Goal: Register for event/course

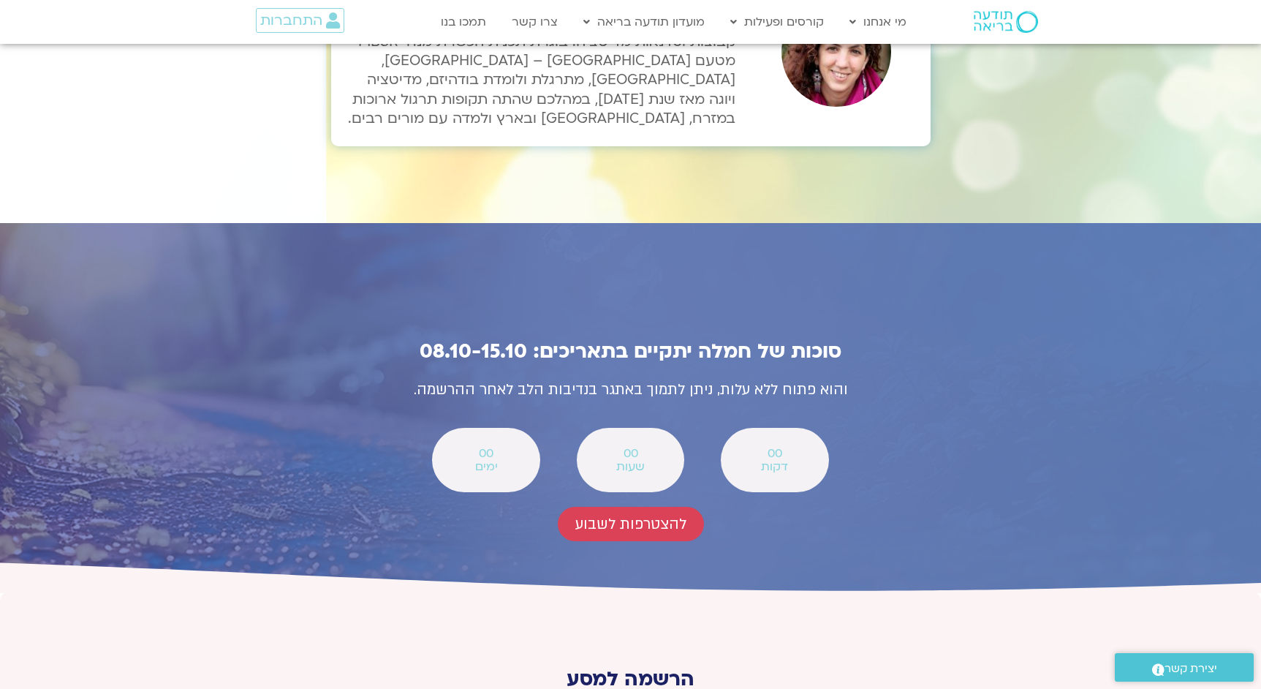
scroll to position [4943, 0]
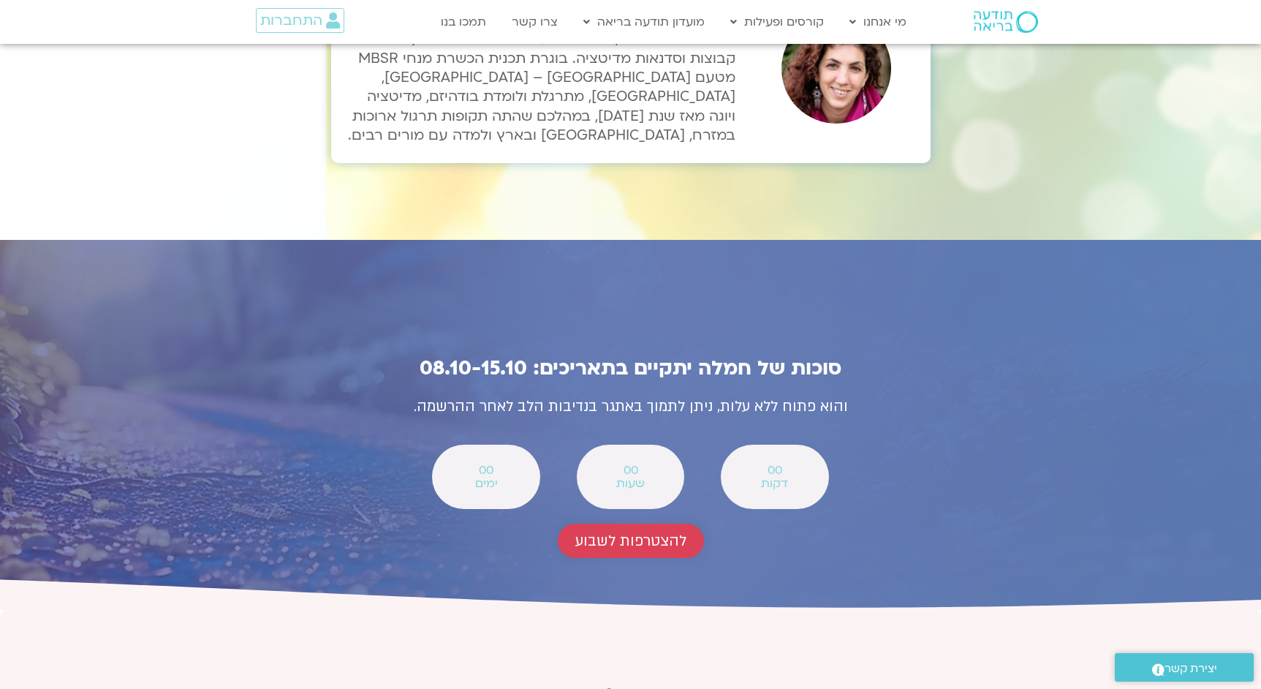
click at [631, 532] on span "להצטרפות לשבוע" at bounding box center [631, 540] width 111 height 17
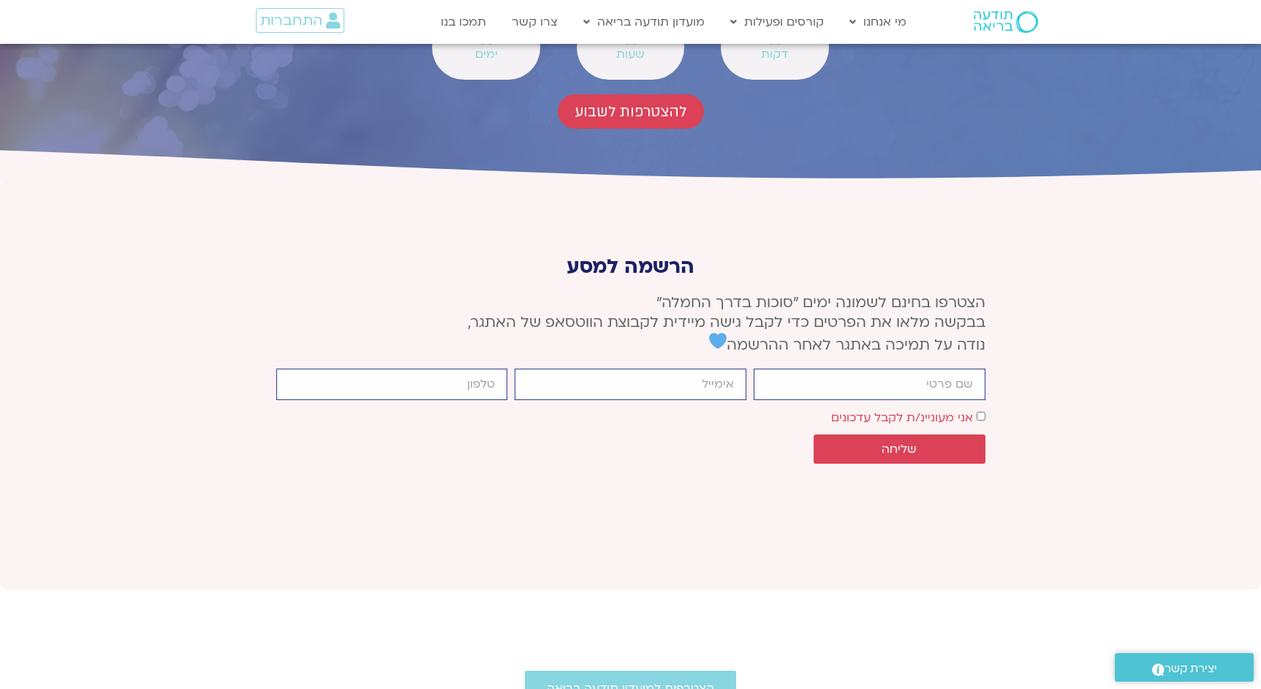
scroll to position [5362, 0]
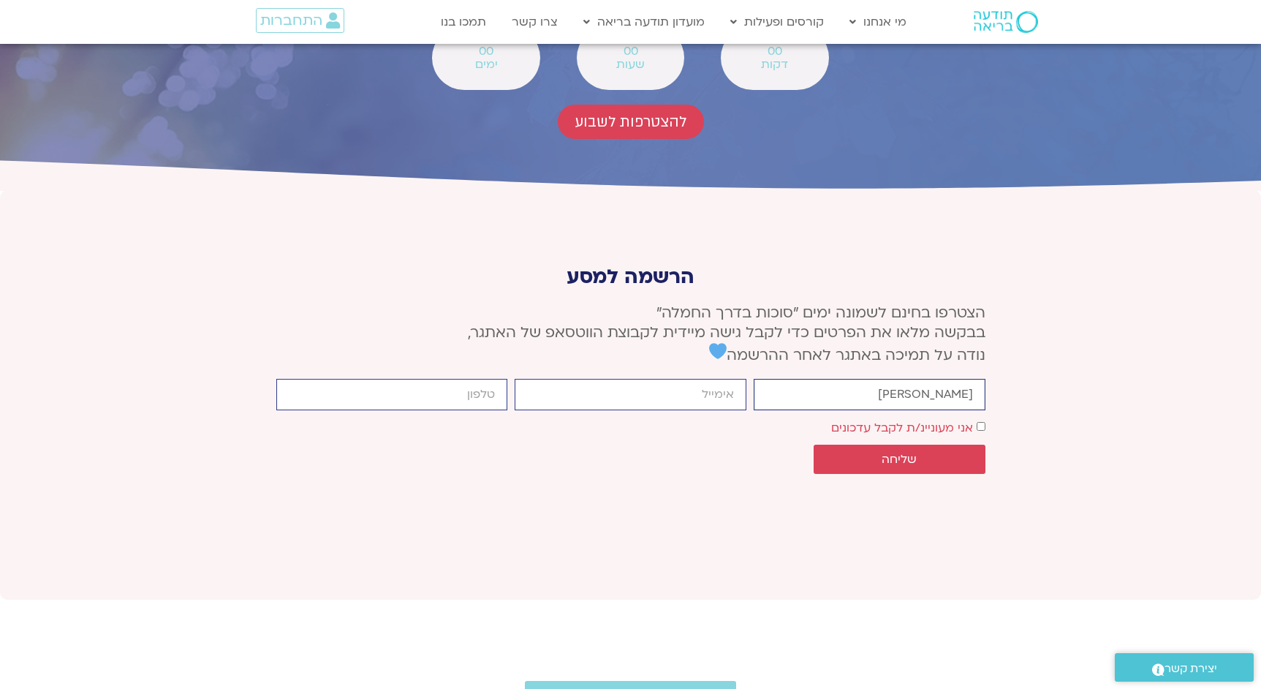
type input "[PERSON_NAME]"
type input "[EMAIL_ADDRESS][DOMAIN_NAME]"
type input "0524280408"
click at [899, 453] on span "שליחה" at bounding box center [899, 459] width 35 height 13
click at [975, 418] on span "אני מעוניינ/ת לקבל עדכונים" at bounding box center [908, 428] width 154 height 20
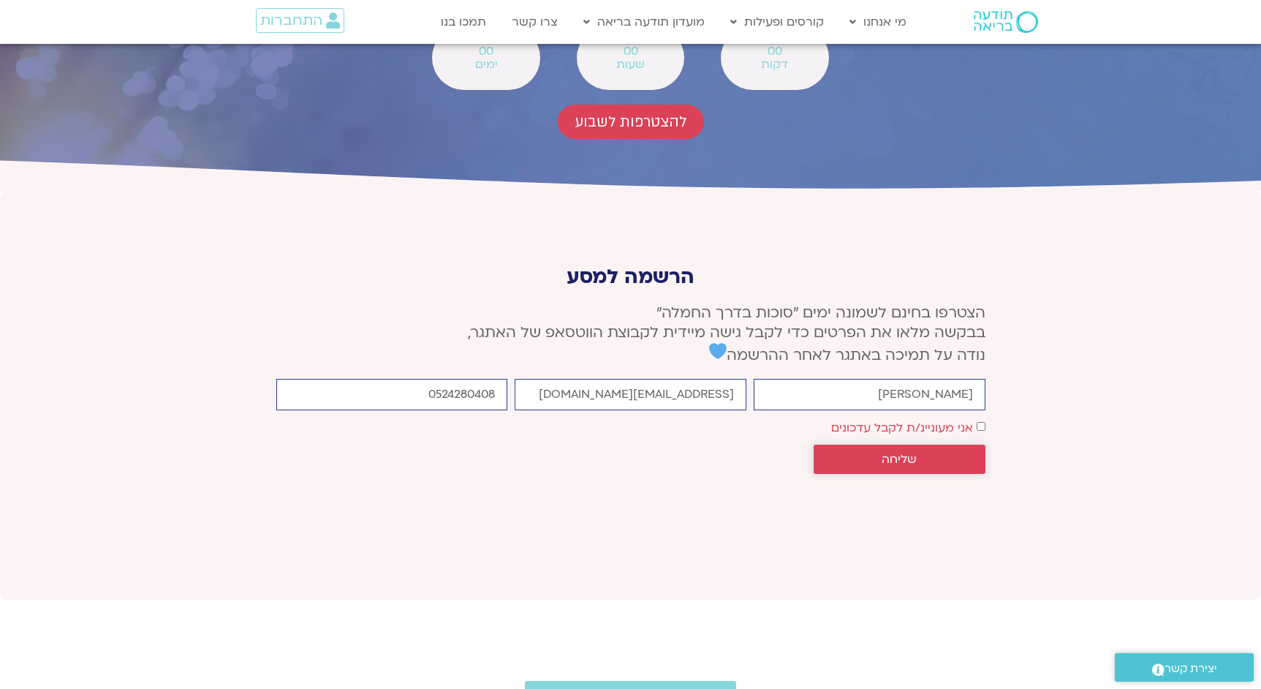
click at [938, 445] on button "שליחה" at bounding box center [900, 459] width 172 height 29
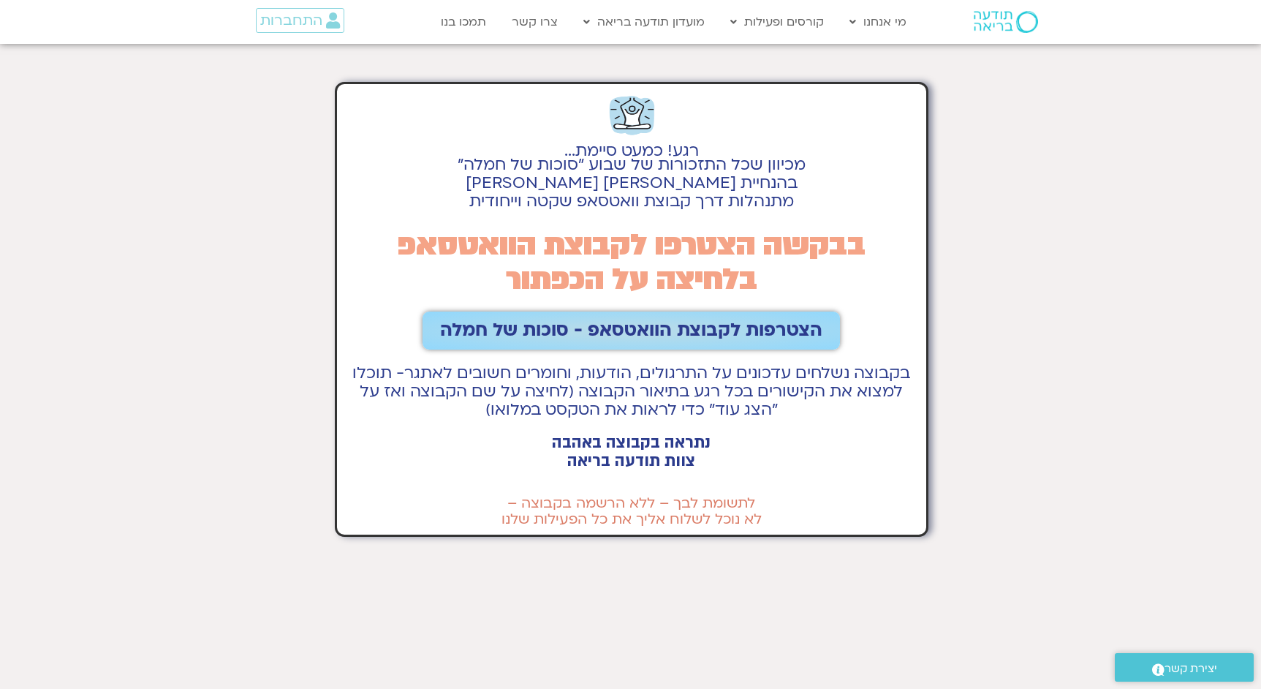
click at [705, 334] on span "הצטרפות לקבוצת הוואטסאפ - סוכות של חמלה" at bounding box center [631, 330] width 382 height 20
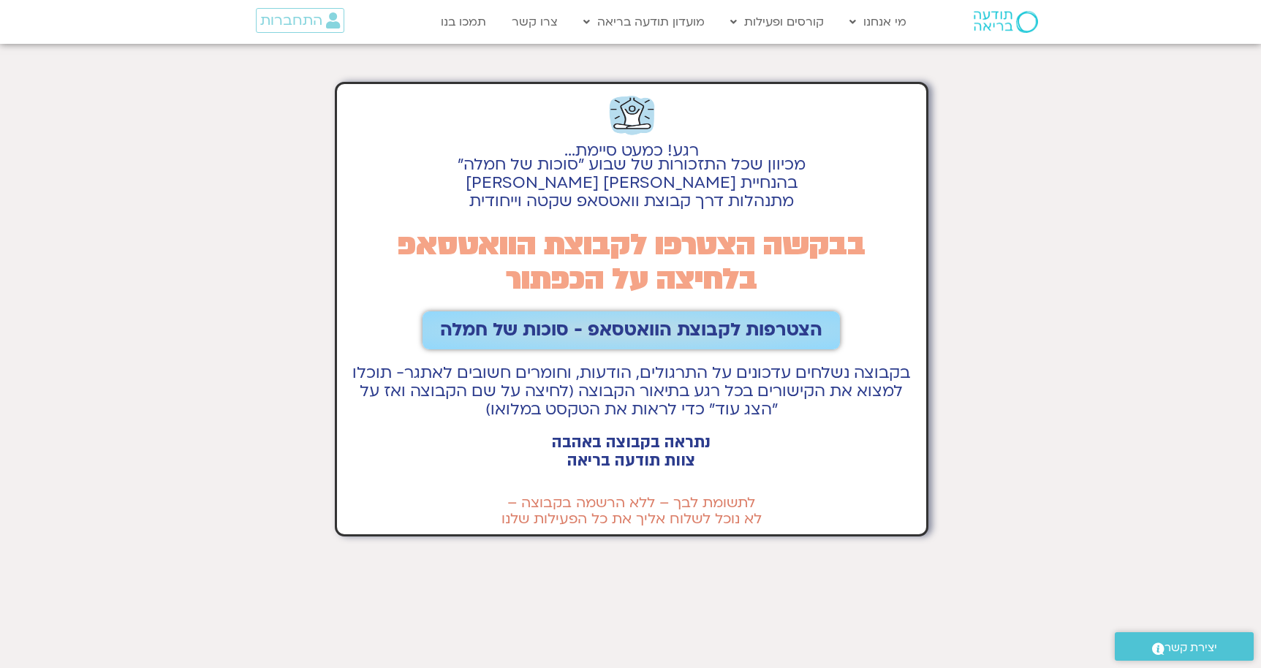
click at [619, 332] on span "הצטרפות לקבוצת הוואטסאפ - סוכות של חמלה" at bounding box center [631, 330] width 382 height 20
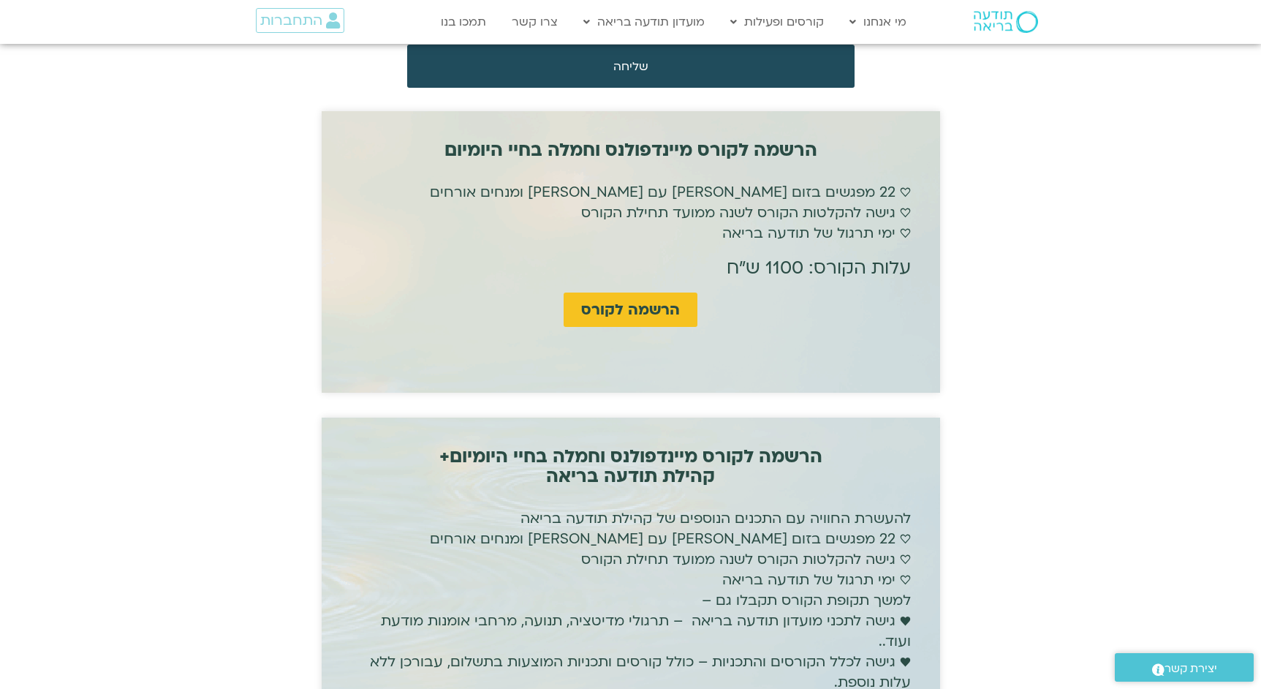
scroll to position [3606, 0]
